Goal: Check status: Check status

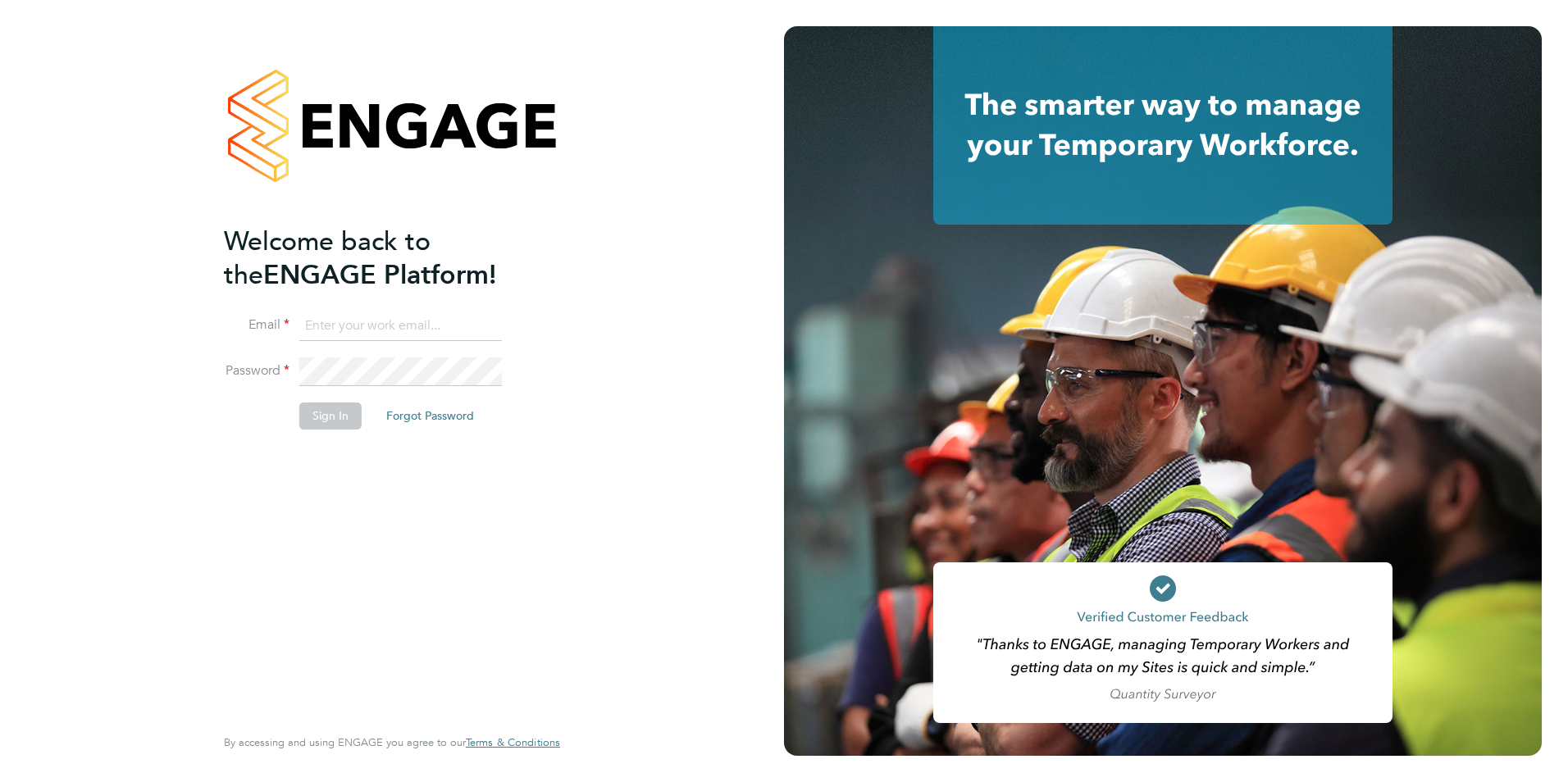
type input "[EMAIL_ADDRESS][DOMAIN_NAME]"
drag, startPoint x: 317, startPoint y: 429, endPoint x: 352, endPoint y: 415, distance: 37.7
click at [318, 429] on li "Sign In Forgot Password" at bounding box center [384, 423] width 320 height 42
click at [360, 411] on li "Sign In Forgot Password" at bounding box center [384, 423] width 320 height 42
click at [346, 414] on button "Sign In" at bounding box center [331, 415] width 63 height 27
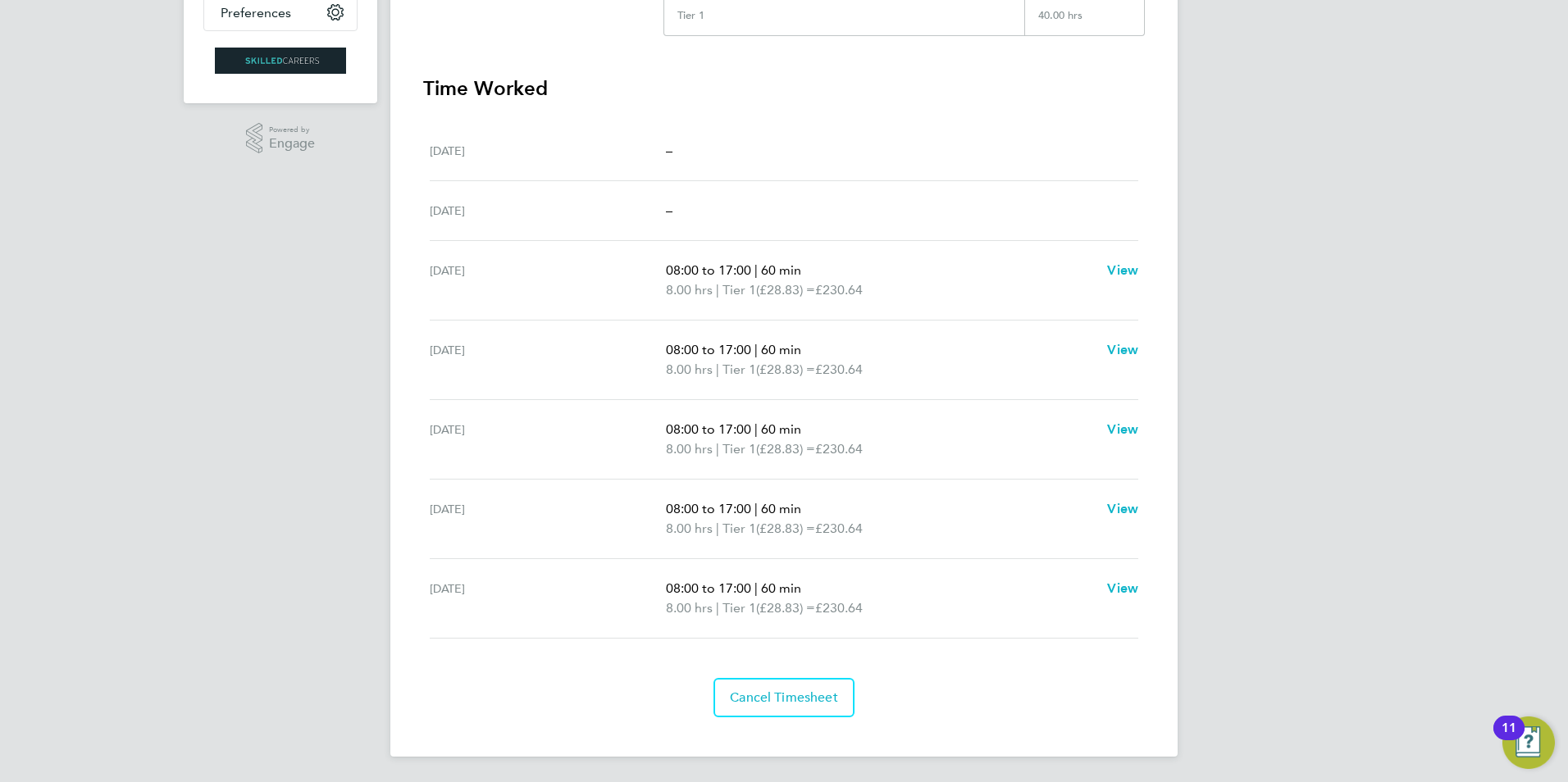
scroll to position [415, 0]
drag, startPoint x: 422, startPoint y: 143, endPoint x: 1164, endPoint y: 589, distance: 865.7
click at [1164, 589] on div "Back Following [PERSON_NAME] Timesheet [DATE] - [DATE] £1,153. 20 "Electrical E…" at bounding box center [784, 194] width 788 height 1126
drag, startPoint x: 1164, startPoint y: 589, endPoint x: 810, endPoint y: 430, distance: 388.1
copy div "[PERSON_NAME] Timesheet [DATE] - [DATE] £1,153. 20 "Electrical Engineer BC" at …"
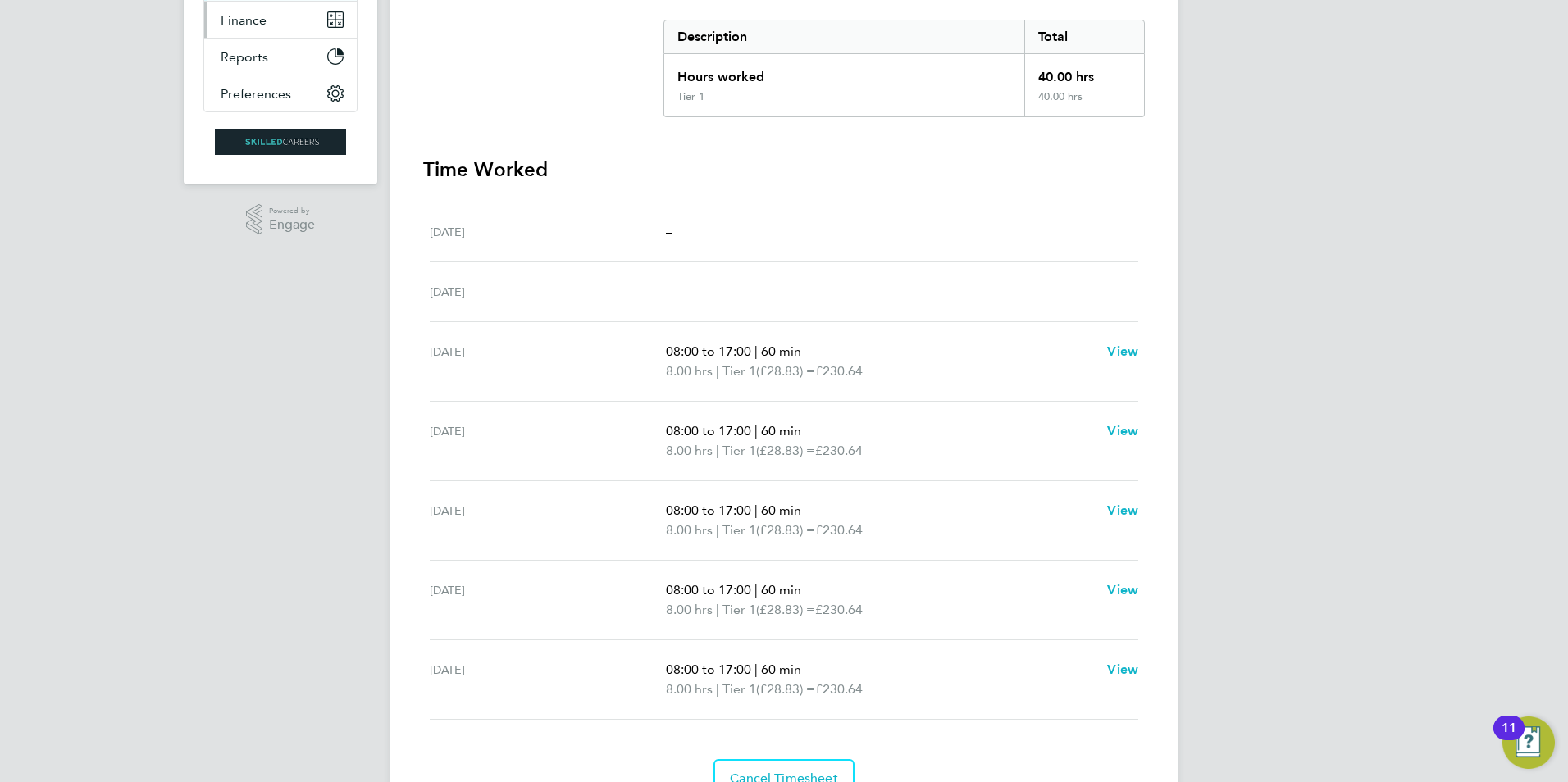
scroll to position [0, 0]
